Goal: Information Seeking & Learning: Learn about a topic

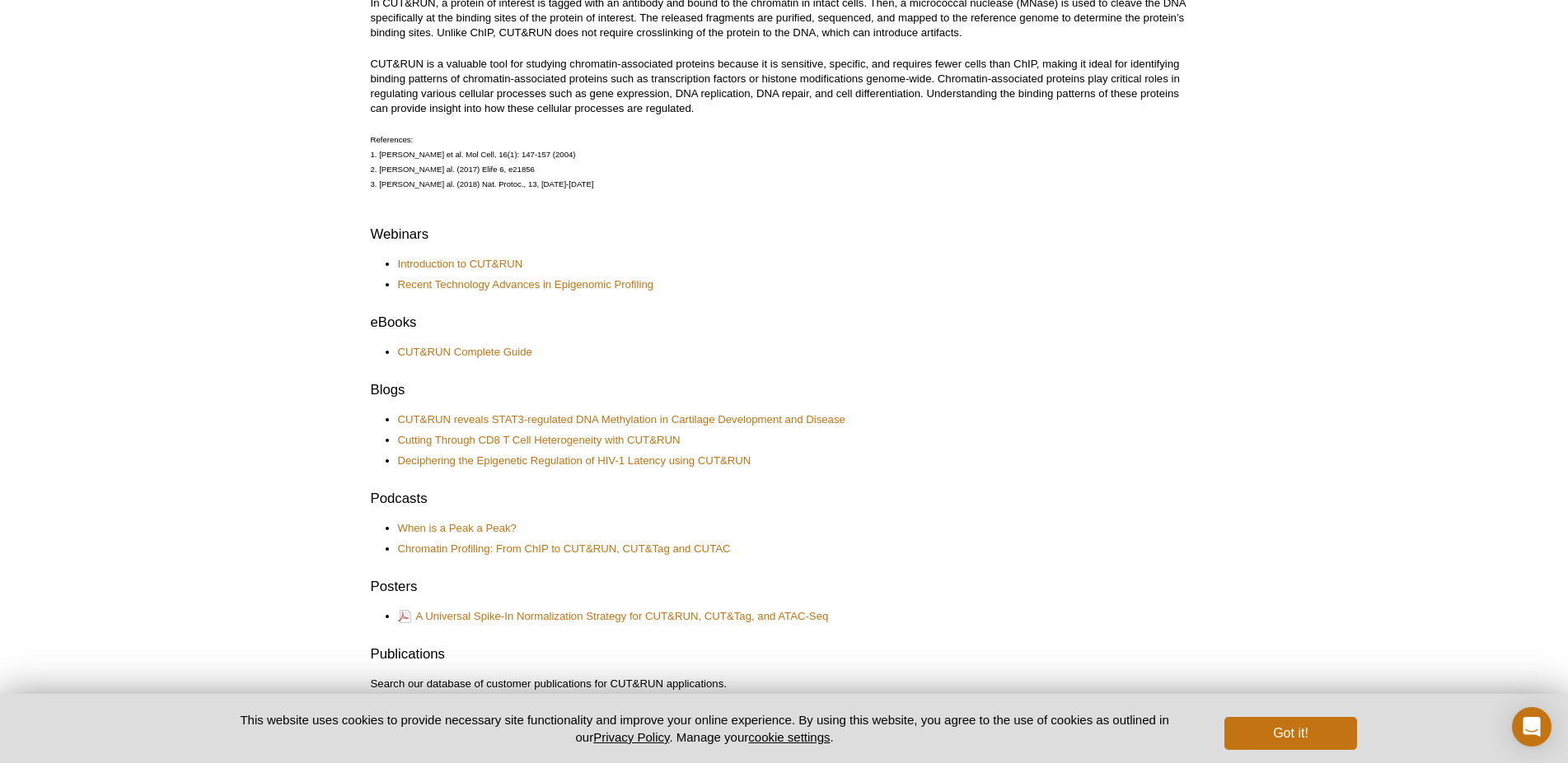
scroll to position [78, 0]
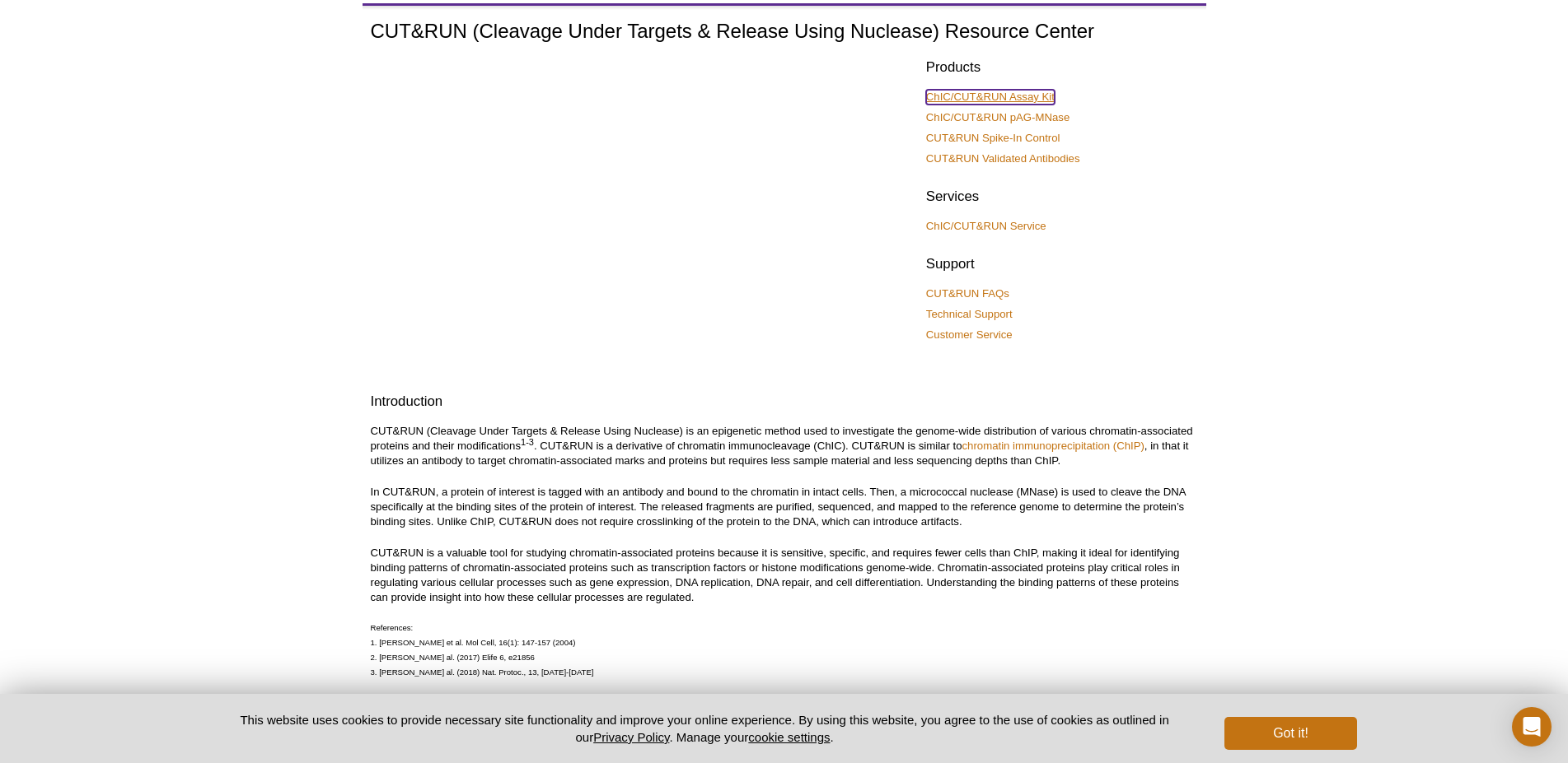
click at [1024, 93] on link "ChIC/CUT&RUN Assay Kit" at bounding box center [990, 97] width 129 height 15
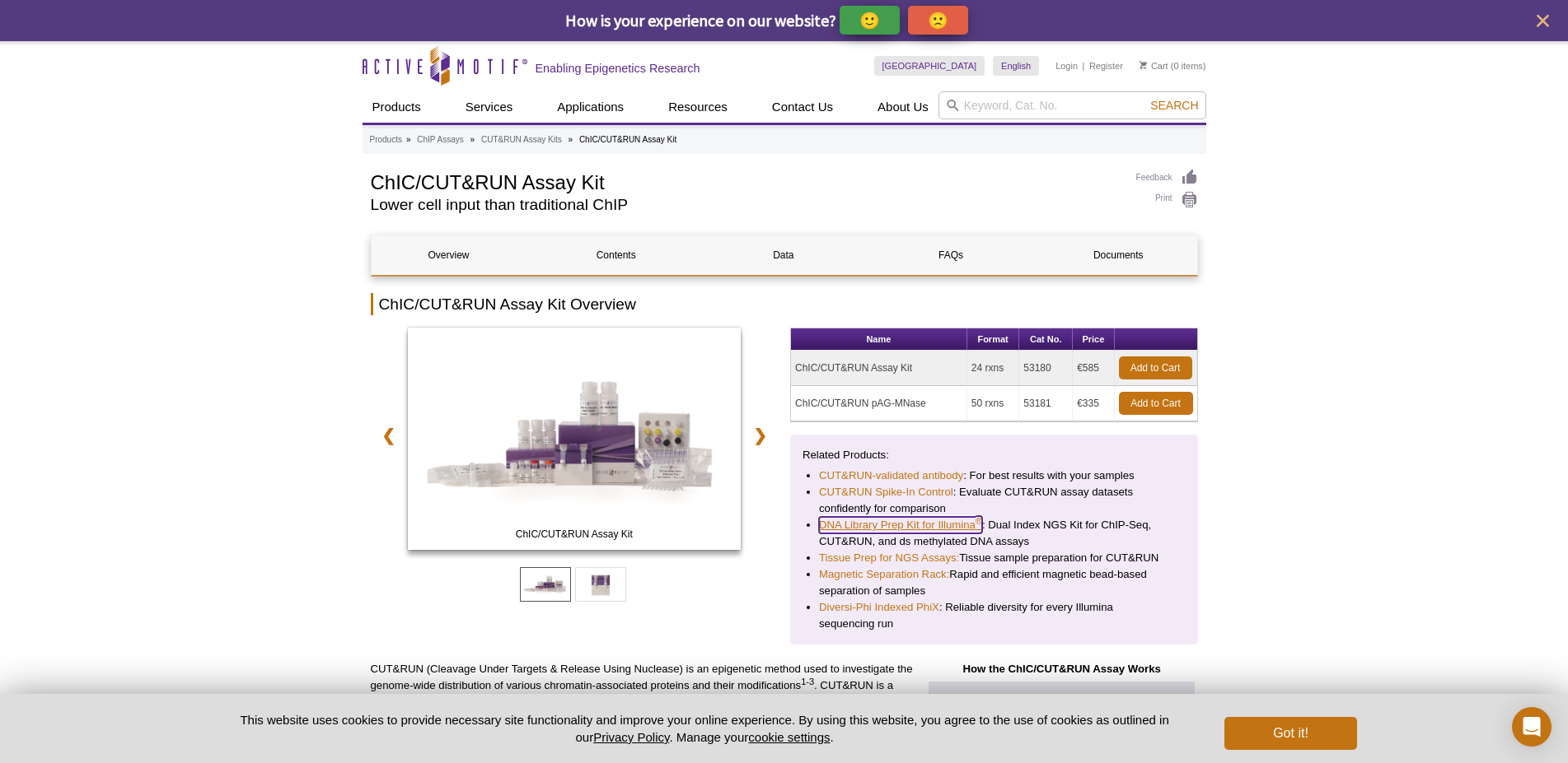
click at [918, 523] on link "DNA Library Prep Kit for Illumina ®" at bounding box center [900, 525] width 163 height 16
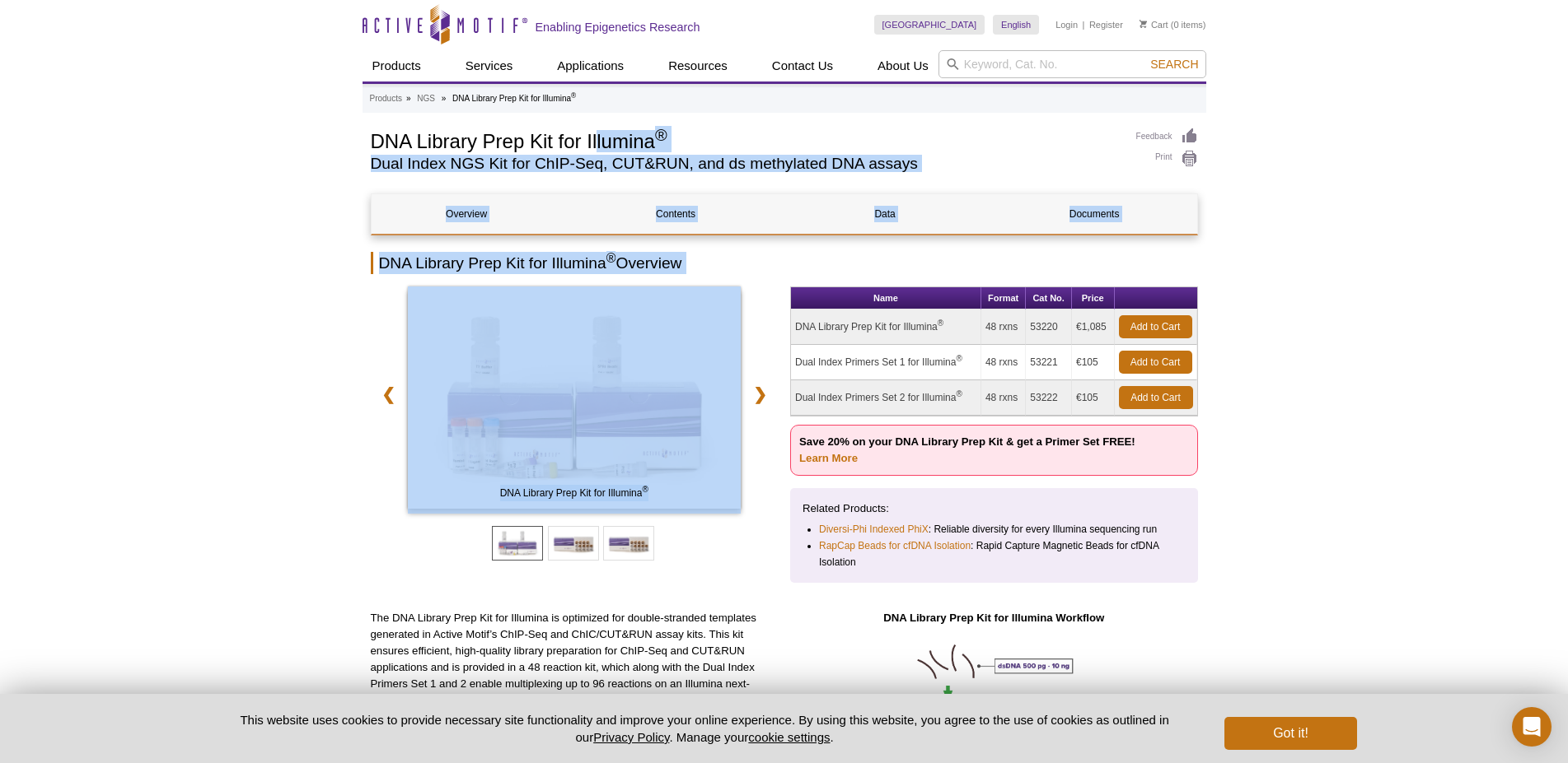
drag, startPoint x: 356, startPoint y: 140, endPoint x: 600, endPoint y: 144, distance: 244.0
drag, startPoint x: 330, startPoint y: 138, endPoint x: 578, endPoint y: 138, distance: 248.0
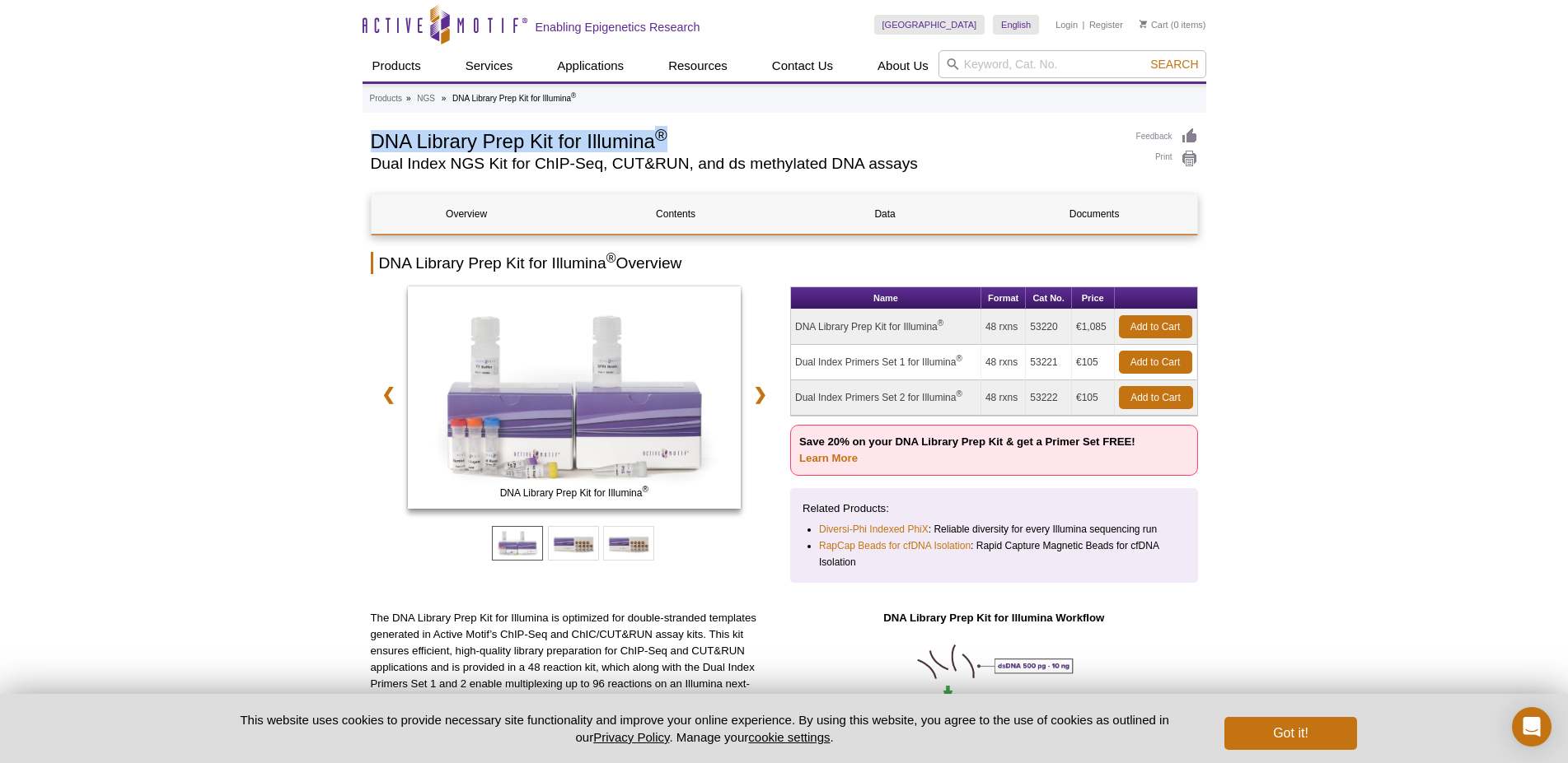
drag, startPoint x: 364, startPoint y: 137, endPoint x: 667, endPoint y: 135, distance: 303.0
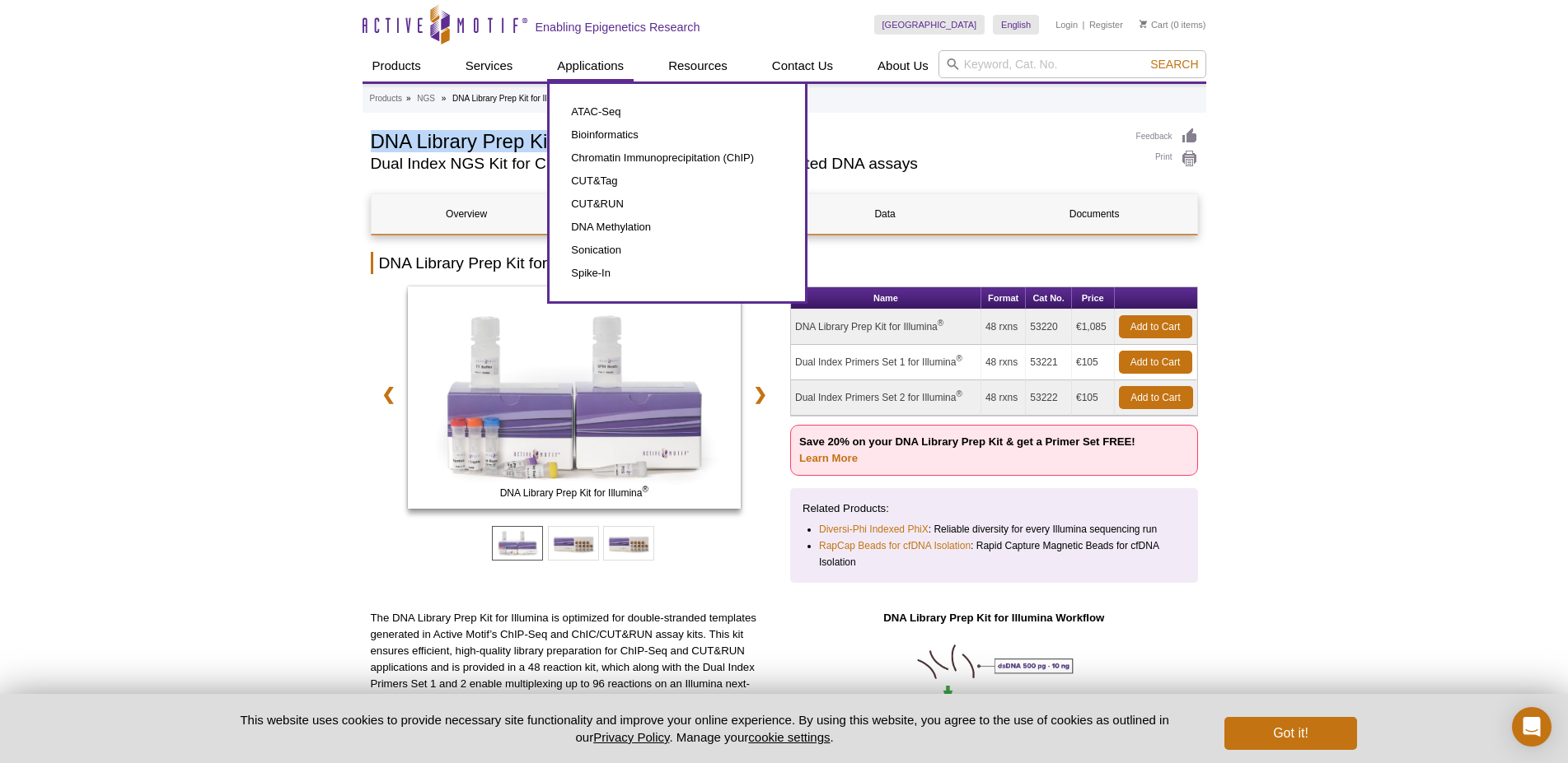
copy h1 "DNA Library Prep Kit for Illumina ®"
